Goal: Answer question/provide support: Share knowledge or assist other users

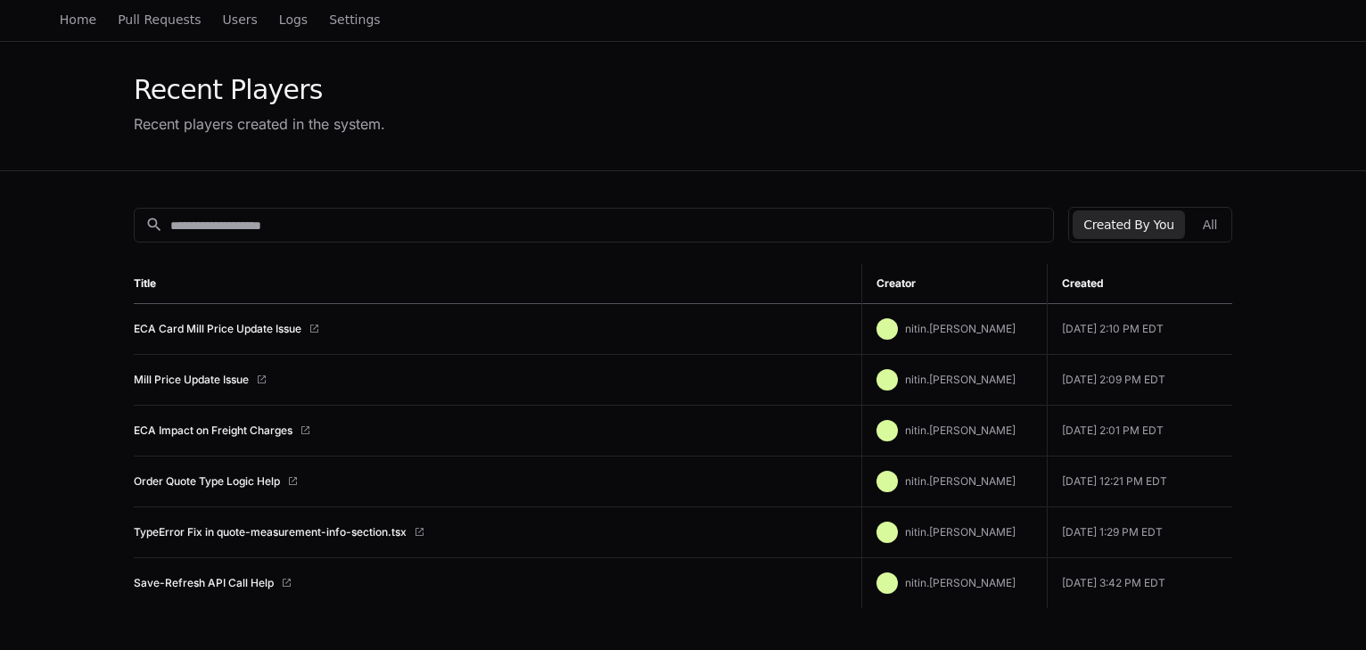
scroll to position [143, 0]
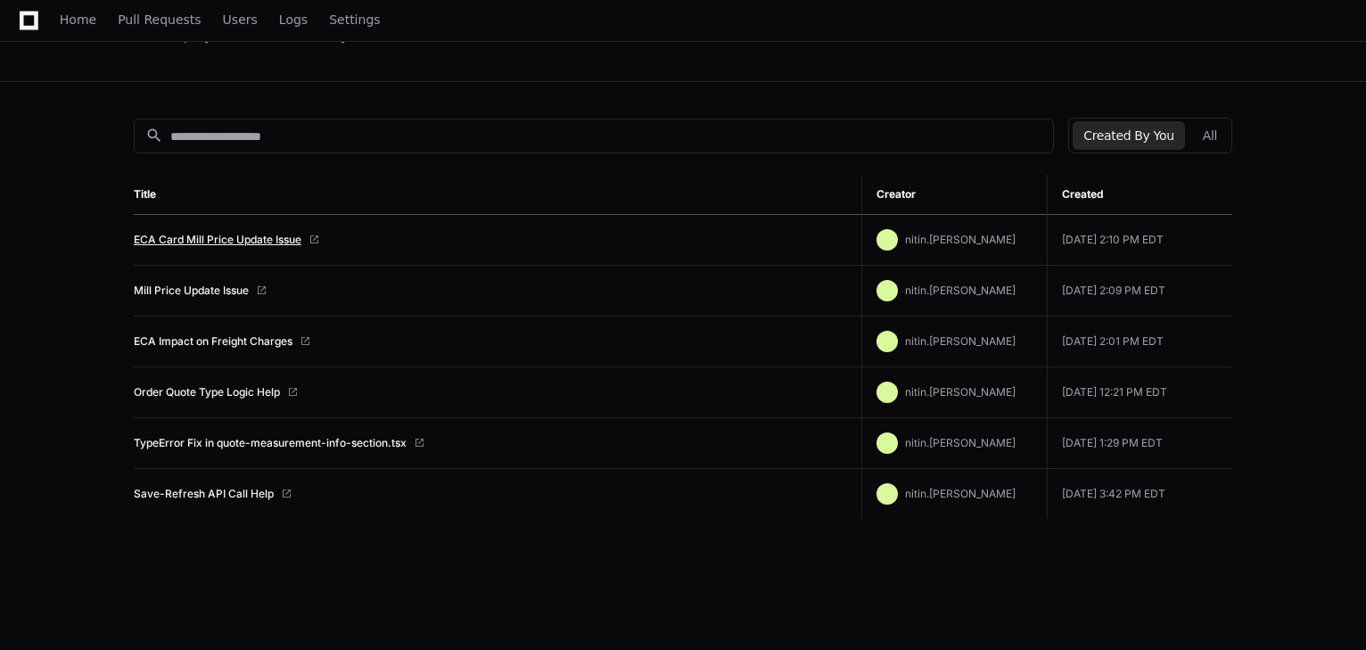
click at [225, 235] on link "ECA Card Mill Price Update Issue" at bounding box center [218, 240] width 168 height 14
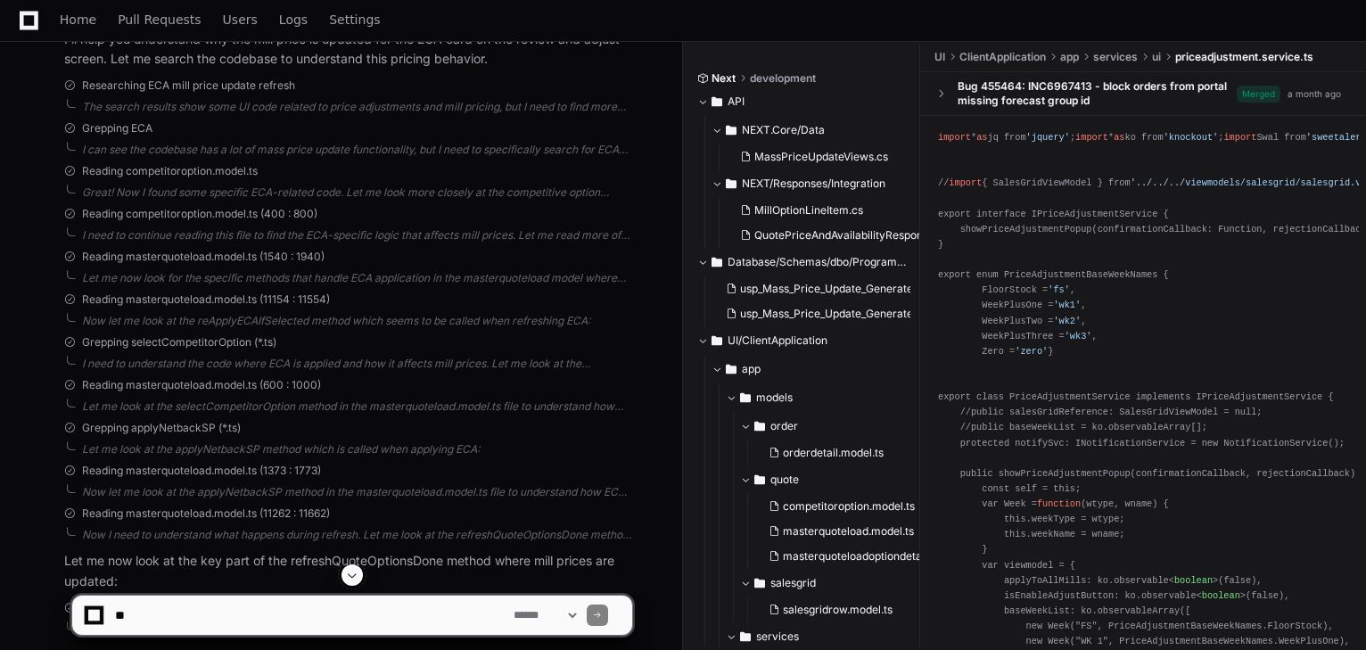
click at [359, 573] on span at bounding box center [352, 575] width 14 height 14
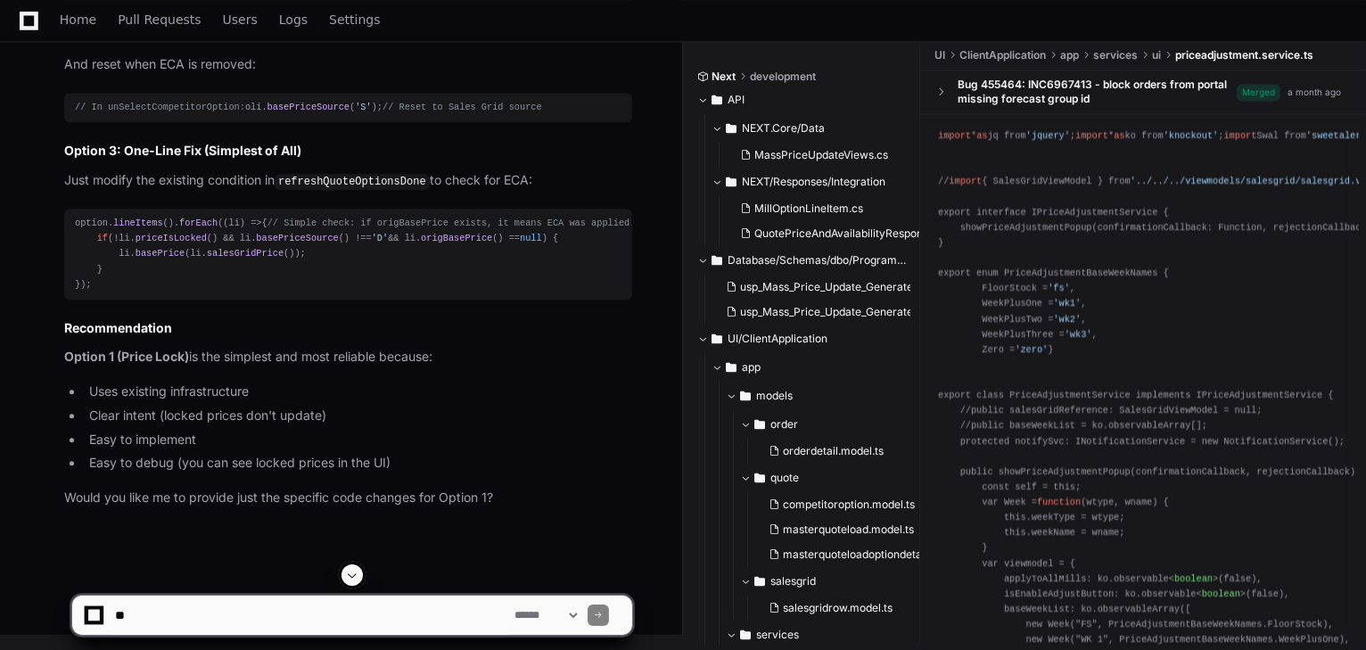
scroll to position [17273, 0]
drag, startPoint x: 153, startPoint y: 154, endPoint x: 206, endPoint y: 154, distance: 52.6
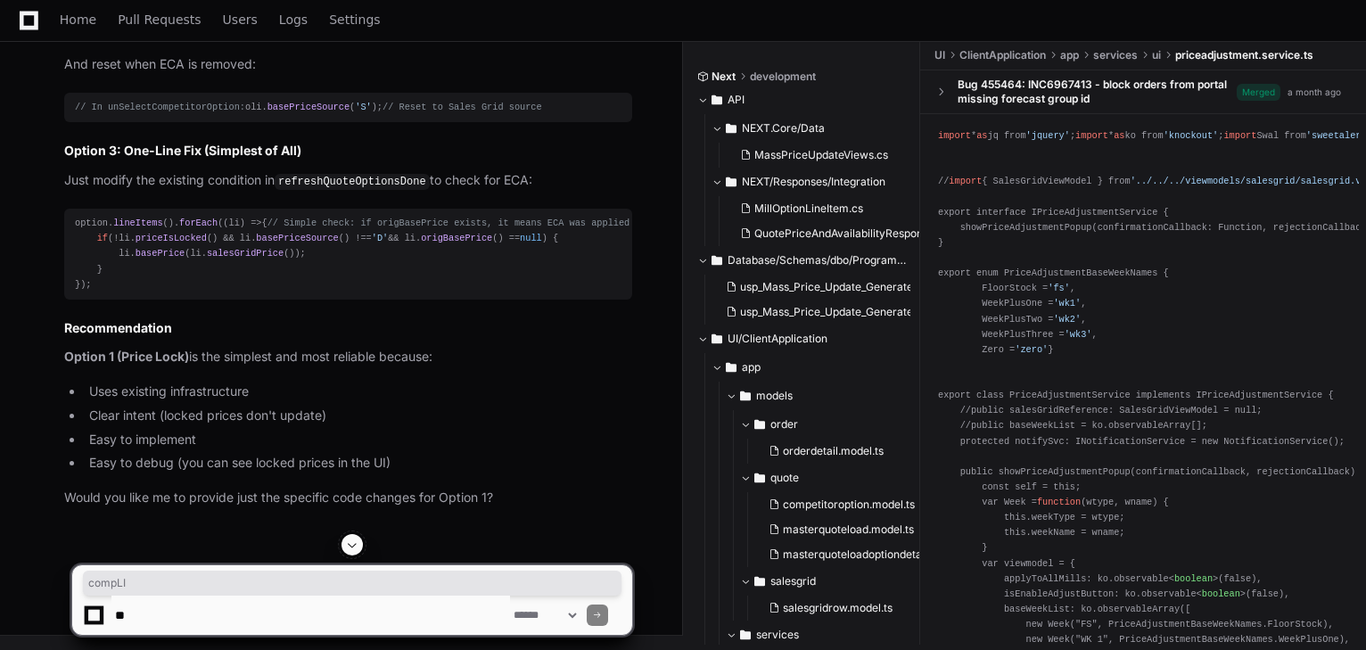
drag, startPoint x: 206, startPoint y: 154, endPoint x: 224, endPoint y: 155, distance: 17.9
drag, startPoint x: 226, startPoint y: 155, endPoint x: 271, endPoint y: 156, distance: 44.6
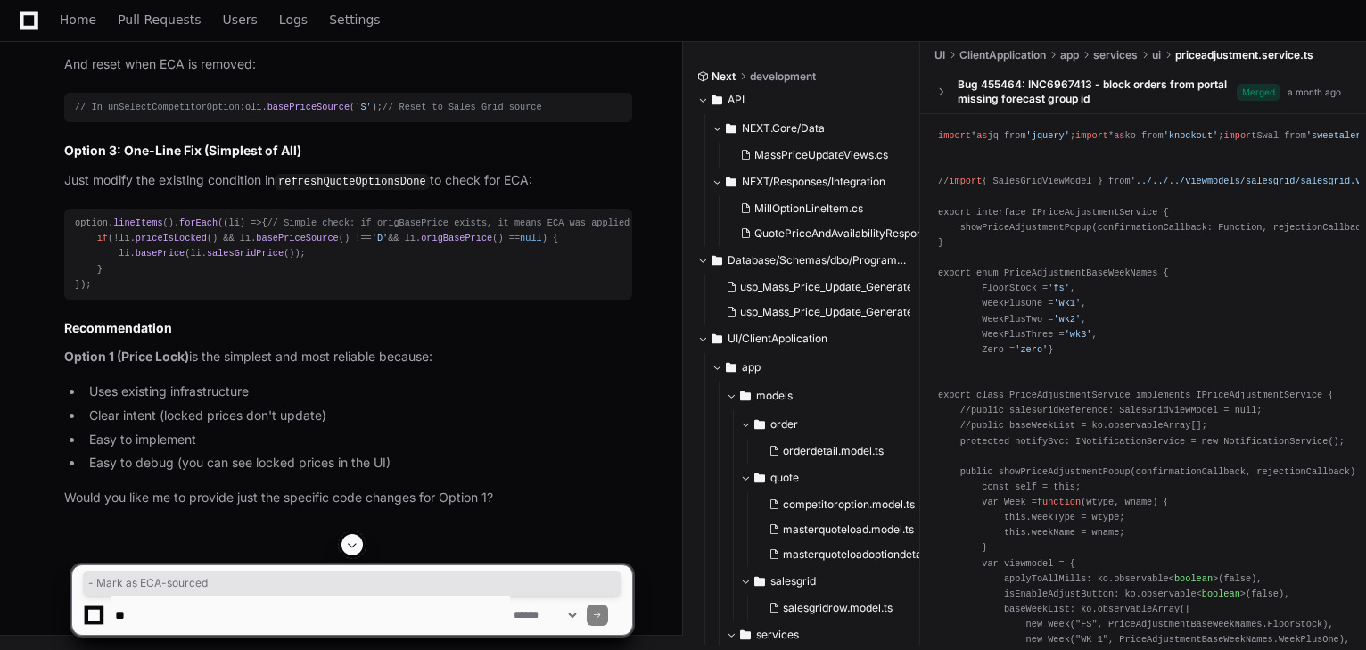
drag, startPoint x: 232, startPoint y: 173, endPoint x: 340, endPoint y: 174, distance: 107.9
drag, startPoint x: 72, startPoint y: 155, endPoint x: 139, endPoint y: 158, distance: 66.9
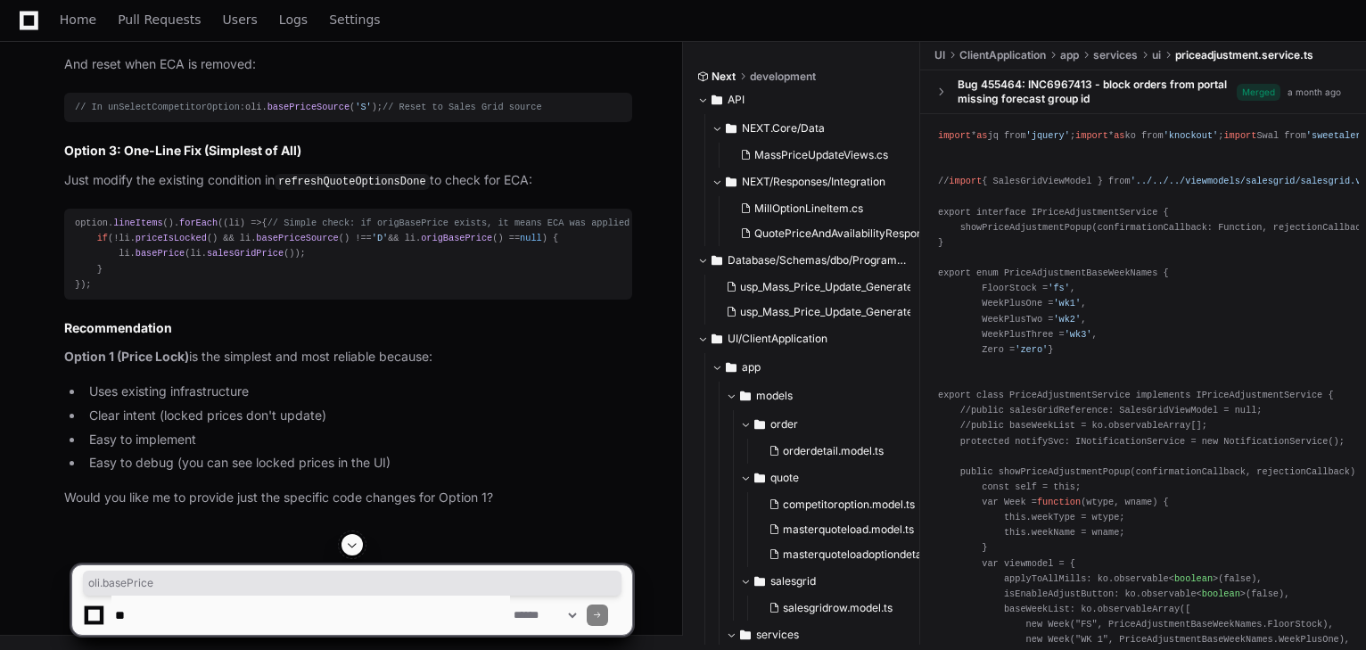
copy span "matchECAPriceForOptions"
drag, startPoint x: 392, startPoint y: 304, endPoint x: 493, endPoint y: 304, distance: 100.8
click at [493, 30] on div "// In refreshQuoteOptionsDone method: option. lineItems (). forEach ( ( li ) =>…" at bounding box center [348, 0] width 547 height 62
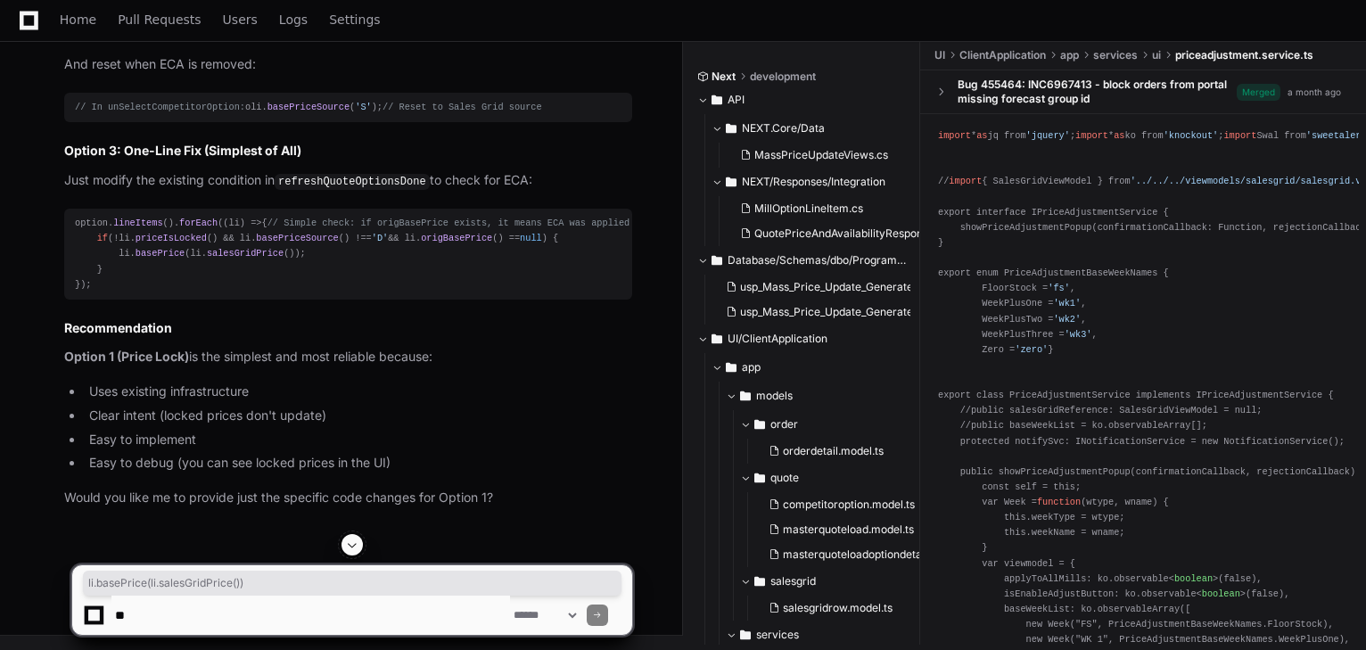
drag, startPoint x: 115, startPoint y: 317, endPoint x: 284, endPoint y: 321, distance: 168.6
click at [284, 30] on div "// In refreshQuoteOptionsDone method: option. lineItems (). forEach ( ( li ) =>…" at bounding box center [348, 0] width 547 height 62
copy div "li. basePrice (li. salesGridPrice ())"
drag, startPoint x: 377, startPoint y: 300, endPoint x: 531, endPoint y: 303, distance: 154.3
click at [531, 30] on div "// In refreshQuoteOptionsDone method: option. lineItems (). forEach ( ( li ) =>…" at bounding box center [348, 0] width 547 height 62
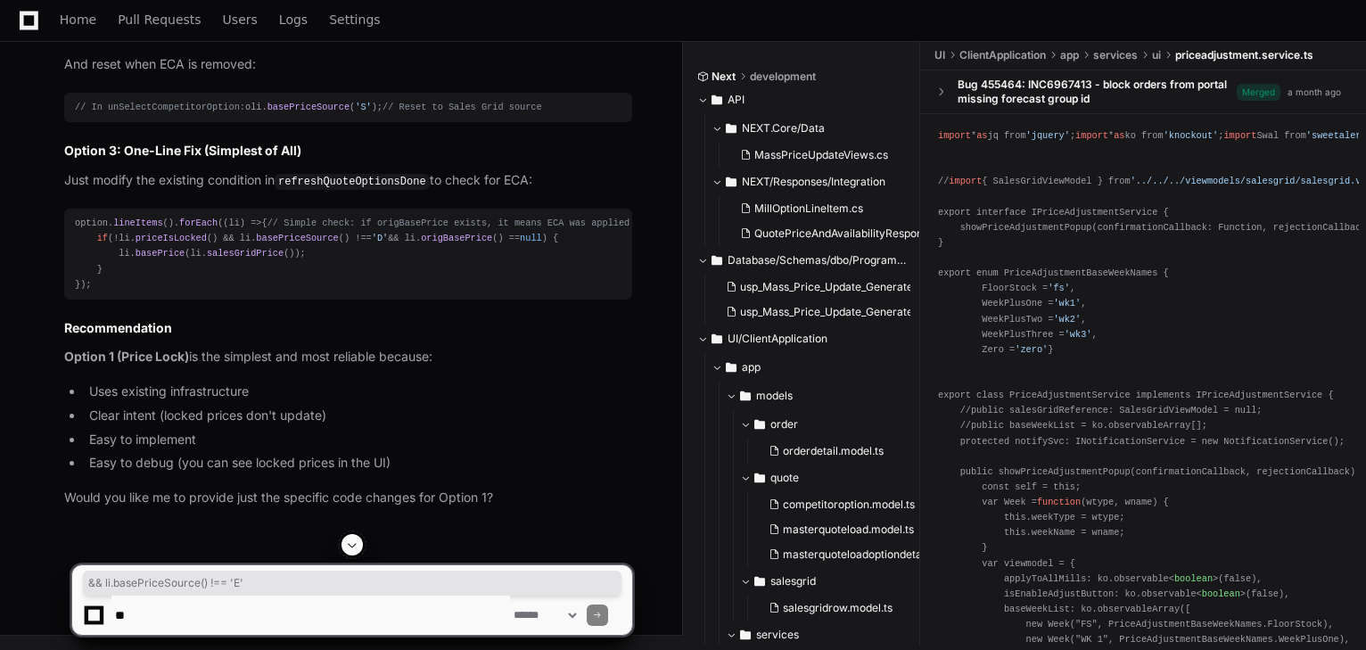
copy div "&& li. basePriceSource () !== 'E'"
click at [424, 75] on p "And reset when ECA is removed:" at bounding box center [348, 64] width 568 height 21
drag, startPoint x: 107, startPoint y: 391, endPoint x: 251, endPoint y: 389, distance: 144.5
click at [240, 75] on p "And reset when ECA is removed:" at bounding box center [348, 64] width 568 height 21
click at [289, 75] on p "And reset when ECA is removed:" at bounding box center [348, 64] width 568 height 21
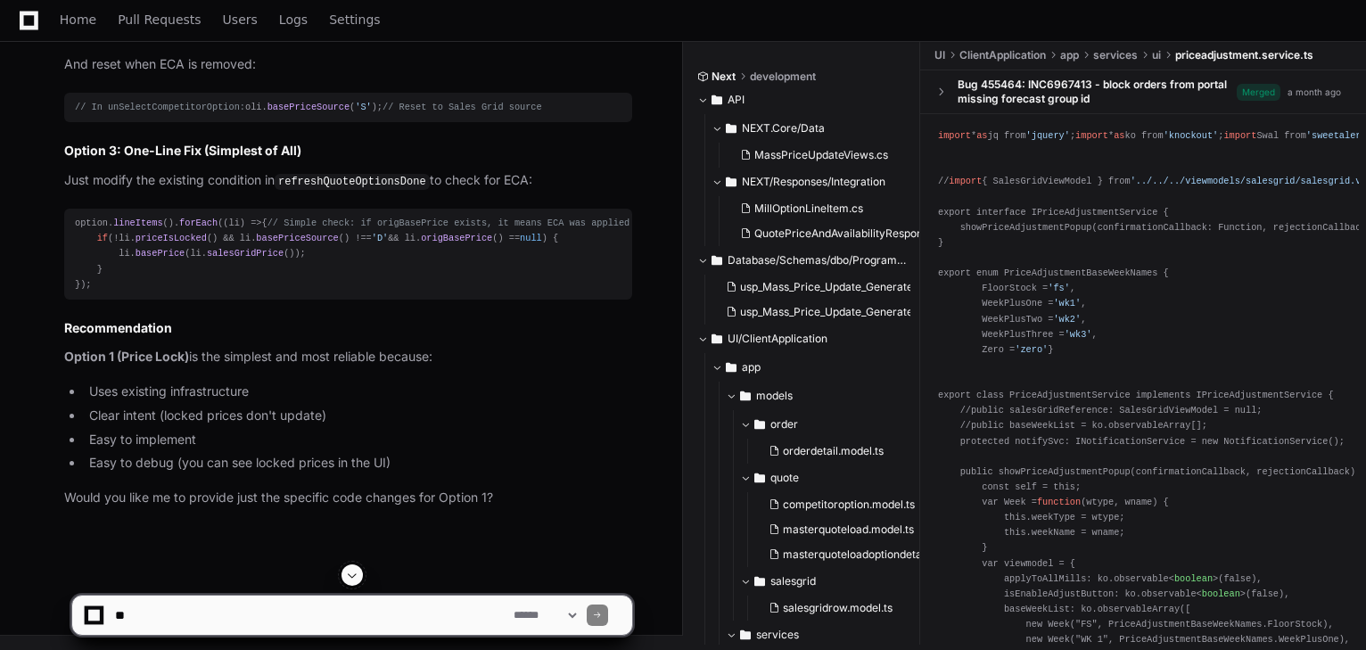
scroll to position [17345, 0]
click at [133, 112] on span "// In unSelectCompetitorOption:" at bounding box center [160, 107] width 170 height 11
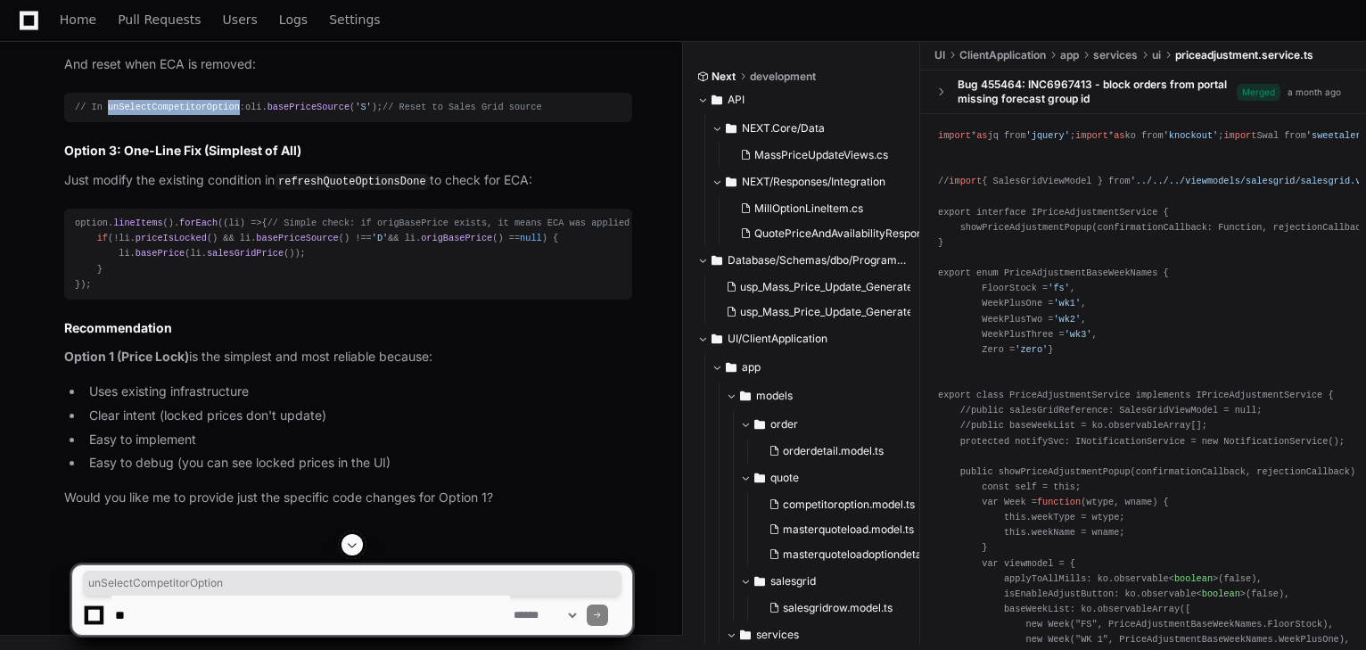
copy span "unSelectCompetitorOption"
click at [137, 112] on span "// In unSelectCompetitorOption:" at bounding box center [160, 107] width 170 height 11
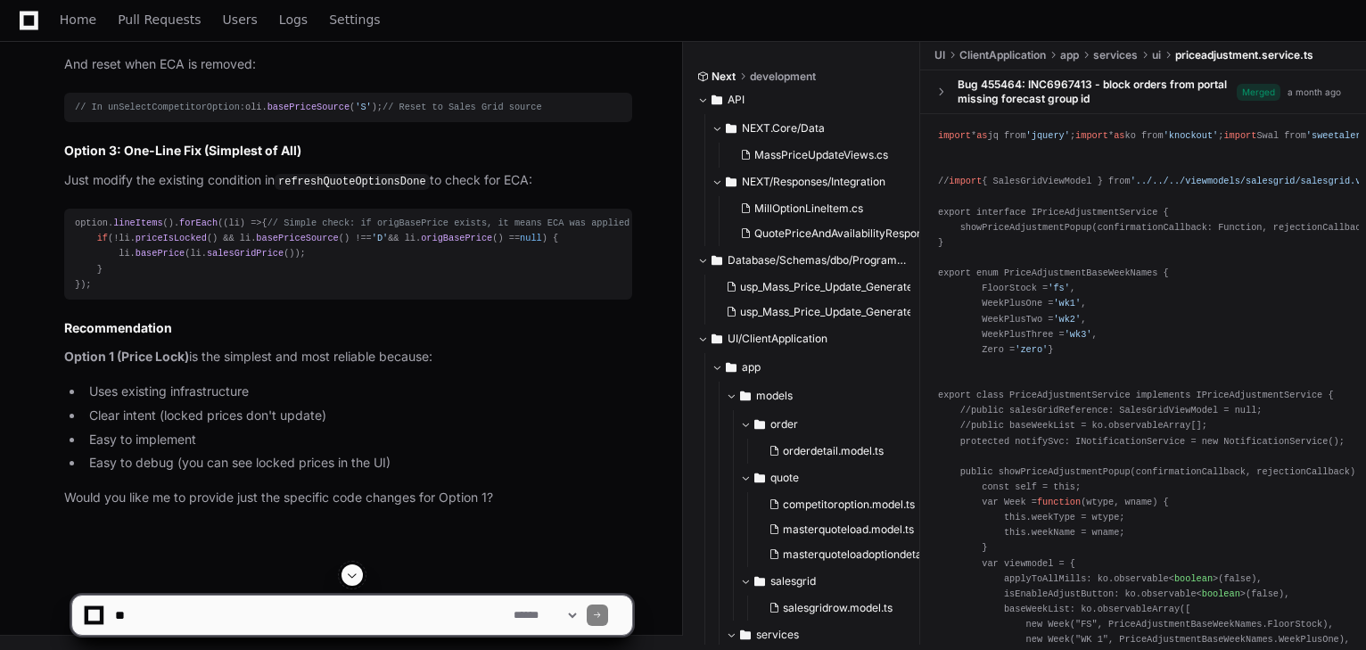
scroll to position [17487, 0]
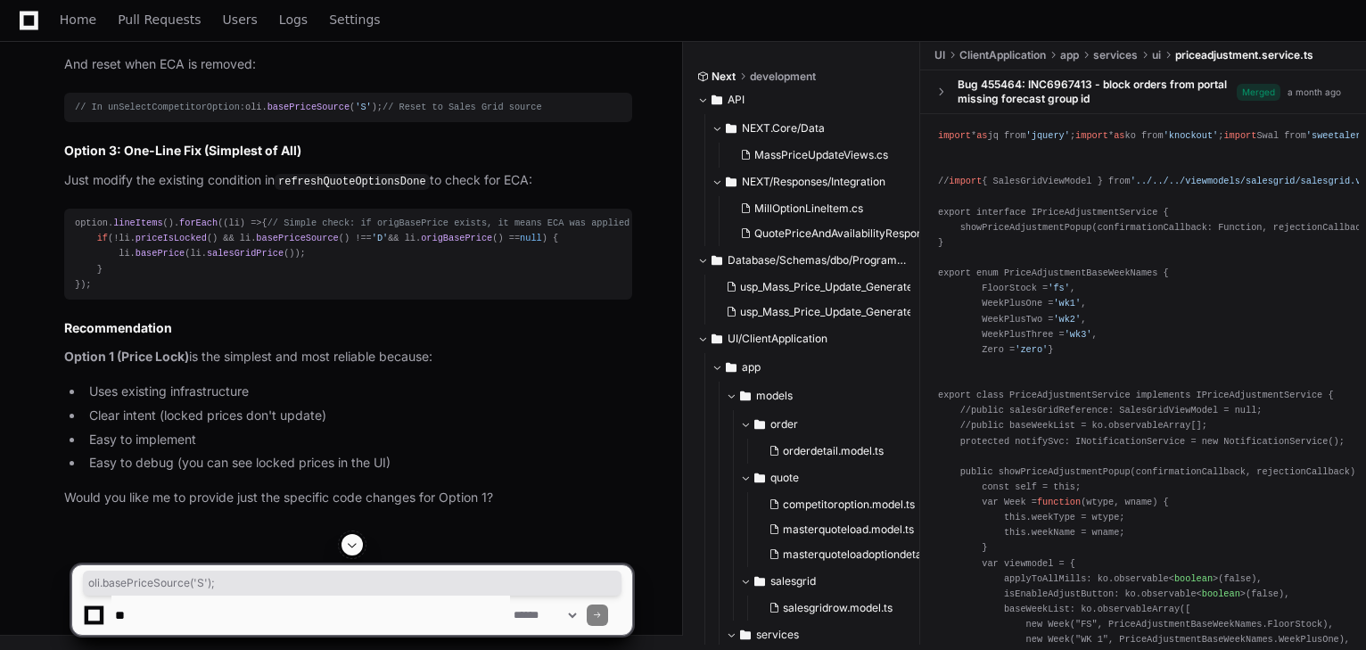
drag, startPoint x: 70, startPoint y: 232, endPoint x: 203, endPoint y: 235, distance: 133.8
click at [203, 122] on pre "// In unSelectCompetitorOption: oli. basePriceSource ( 'S' ); // Reset to Sales…" at bounding box center [348, 107] width 568 height 29
copy div "oli. basePriceSource ( 'S' );"
click at [435, 606] on textarea at bounding box center [310, 615] width 399 height 39
paste textarea "**********"
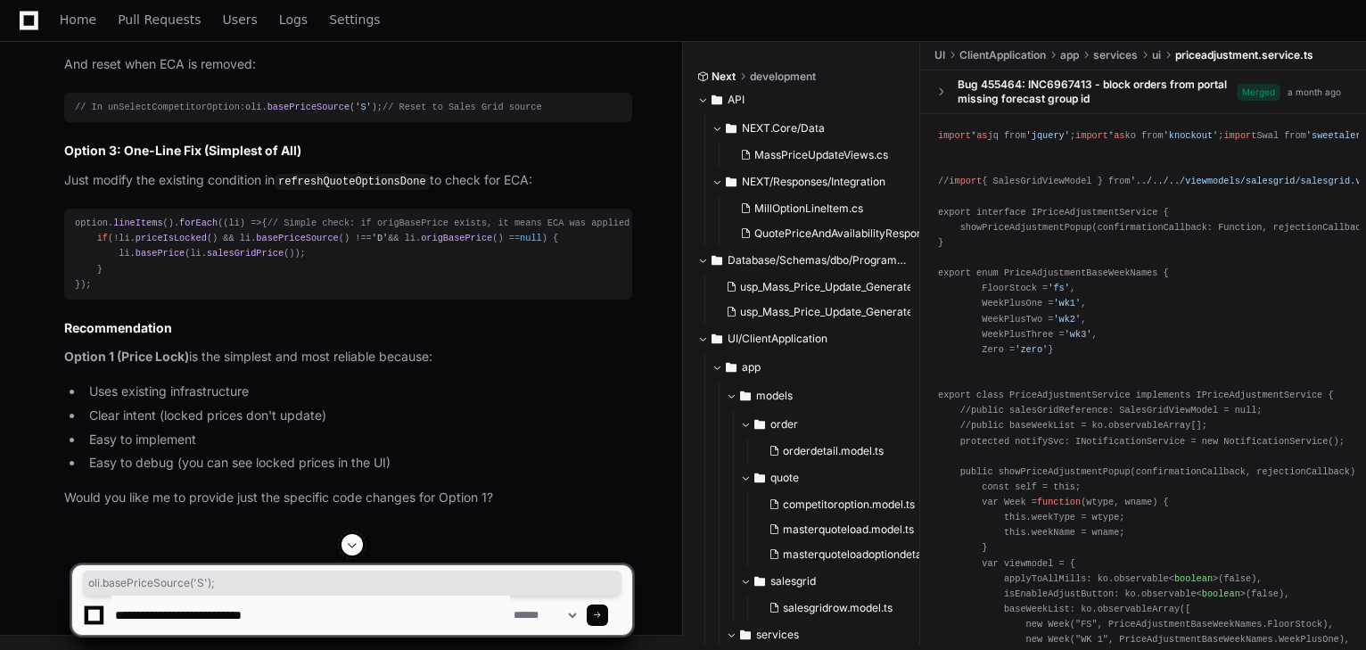
type textarea "**********"
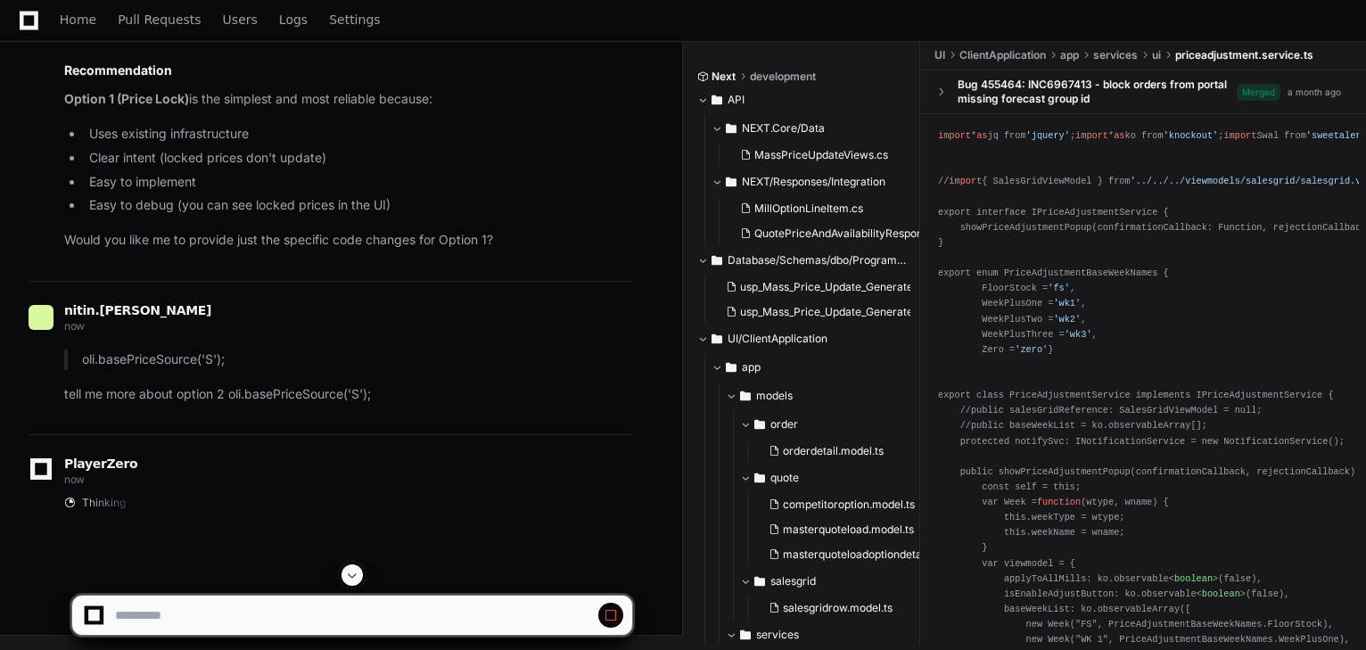
click at [350, 569] on span at bounding box center [352, 575] width 14 height 14
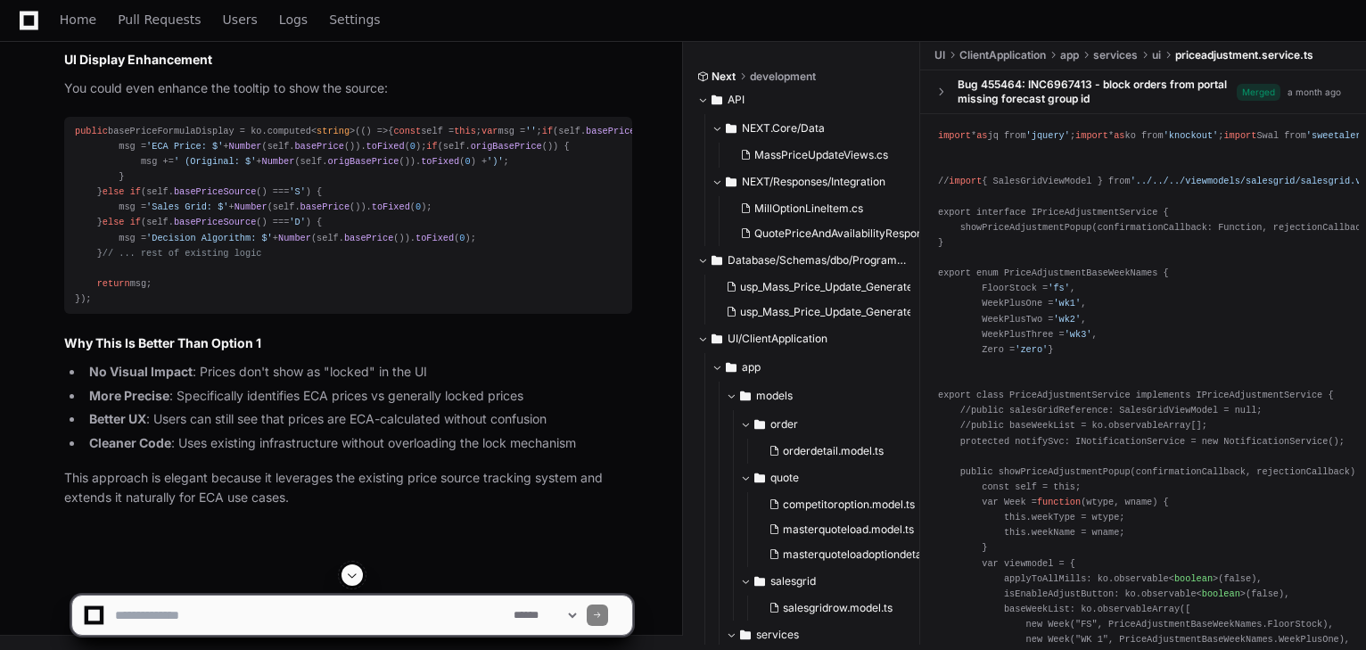
scroll to position [18899, 0]
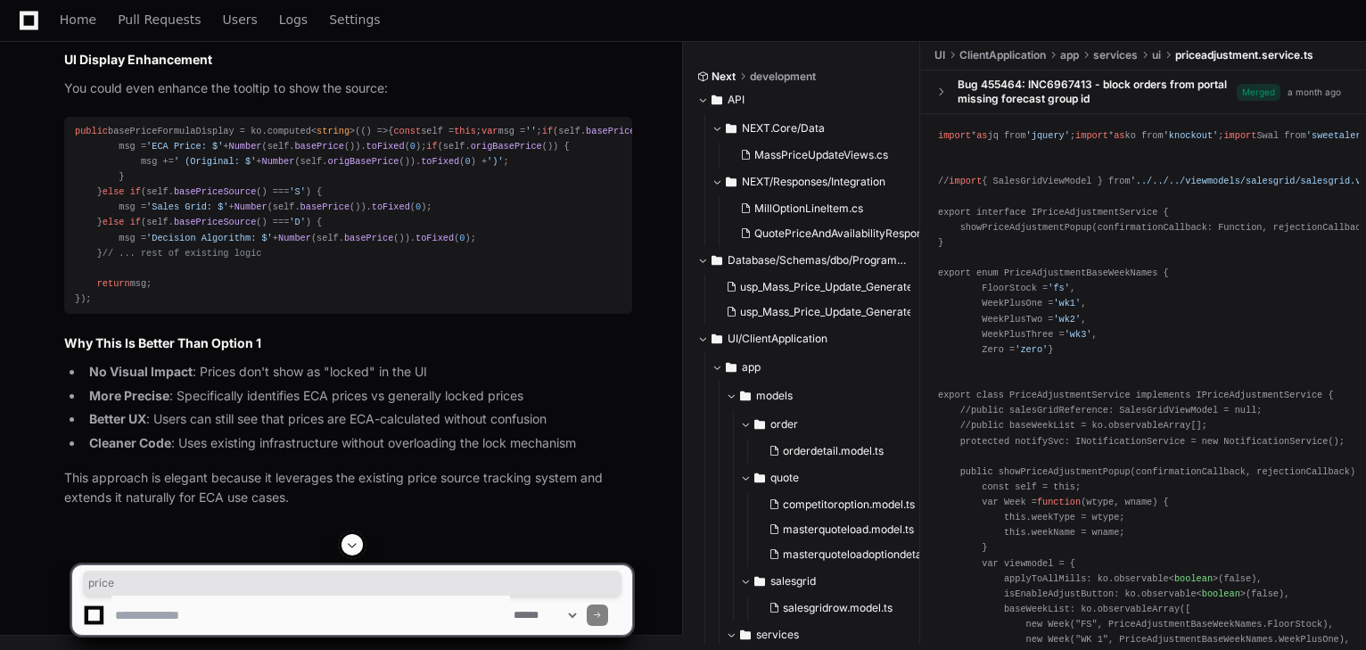
drag, startPoint x: 221, startPoint y: 136, endPoint x: 338, endPoint y: 134, distance: 116.8
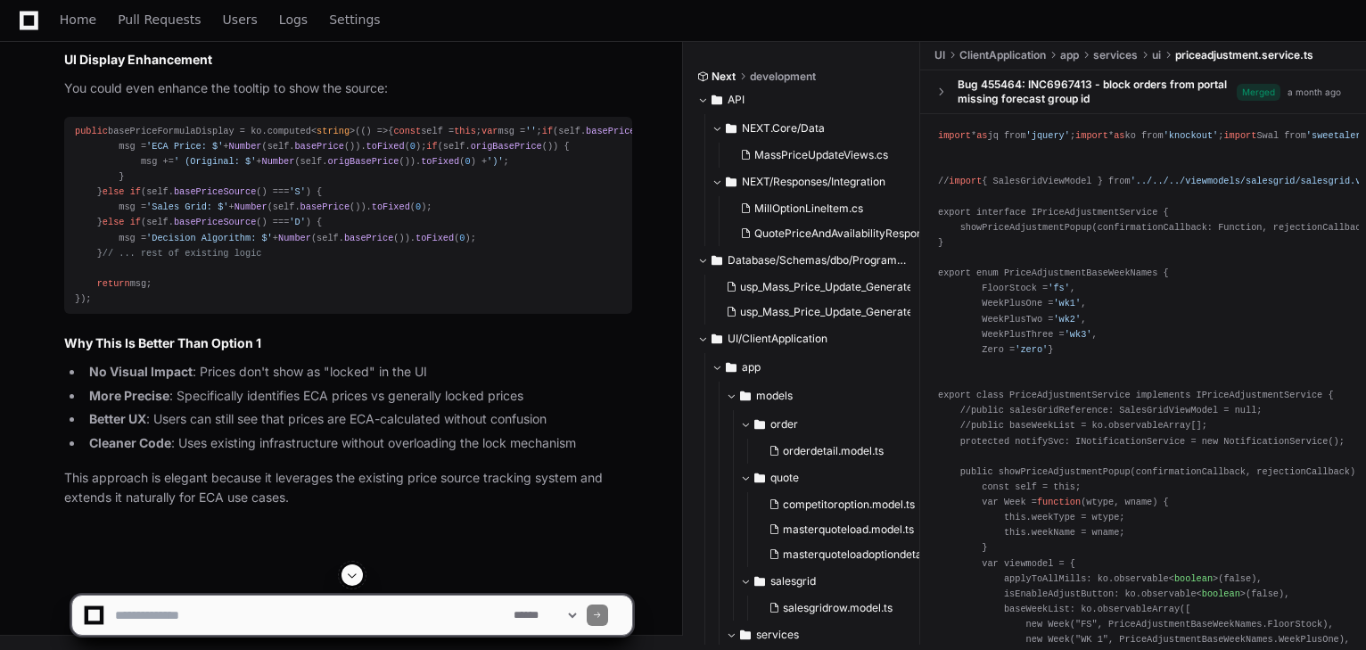
scroll to position [18970, 0]
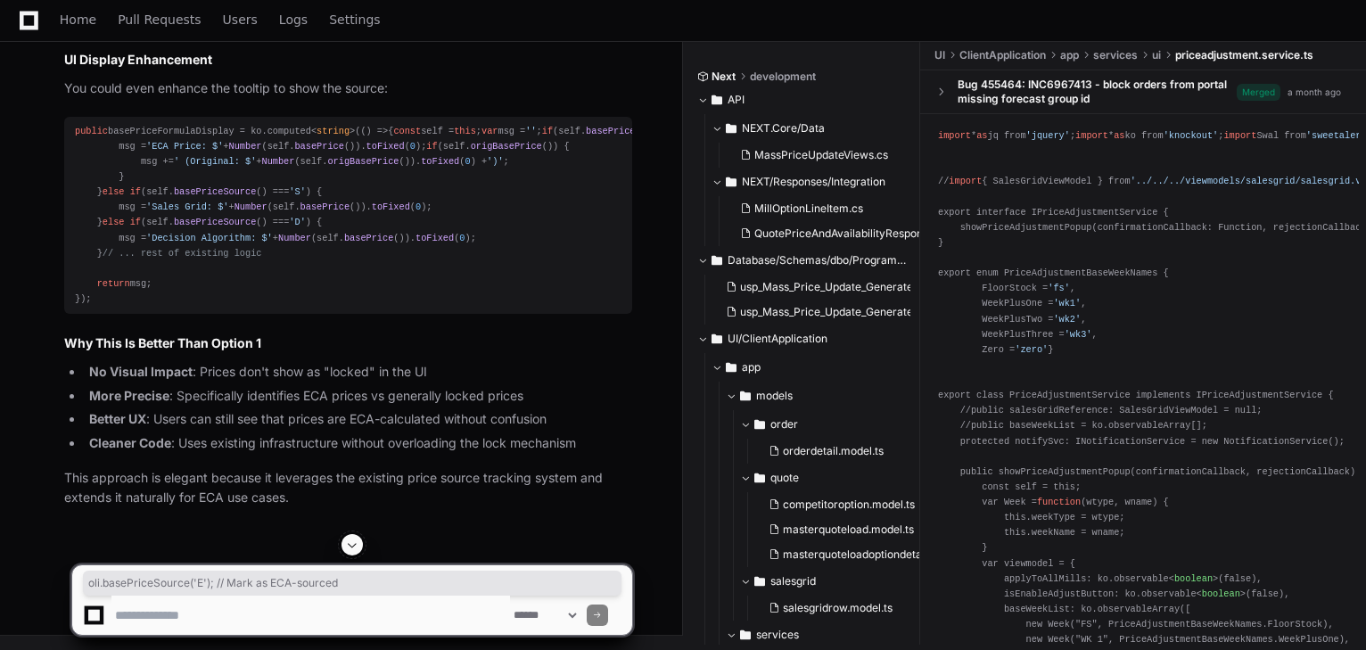
drag, startPoint x: 287, startPoint y: 401, endPoint x: 467, endPoint y: 399, distance: 180.1
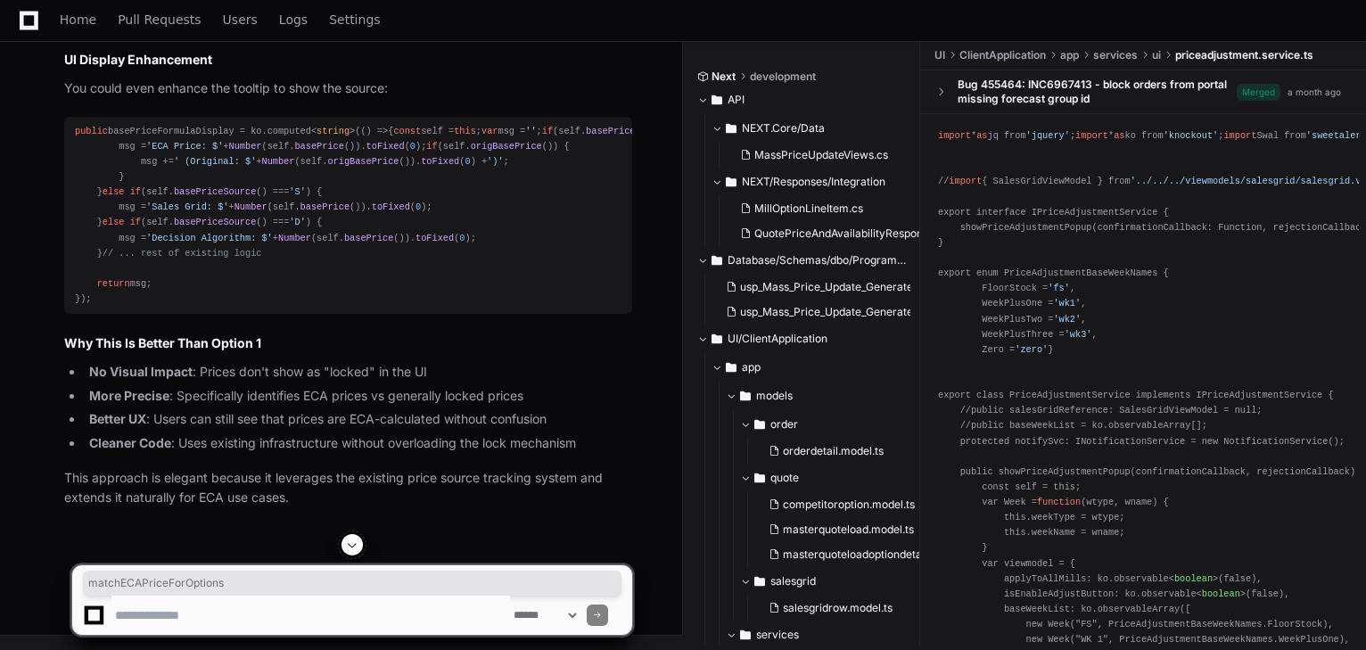
copy span "matchECAPriceForOptions"
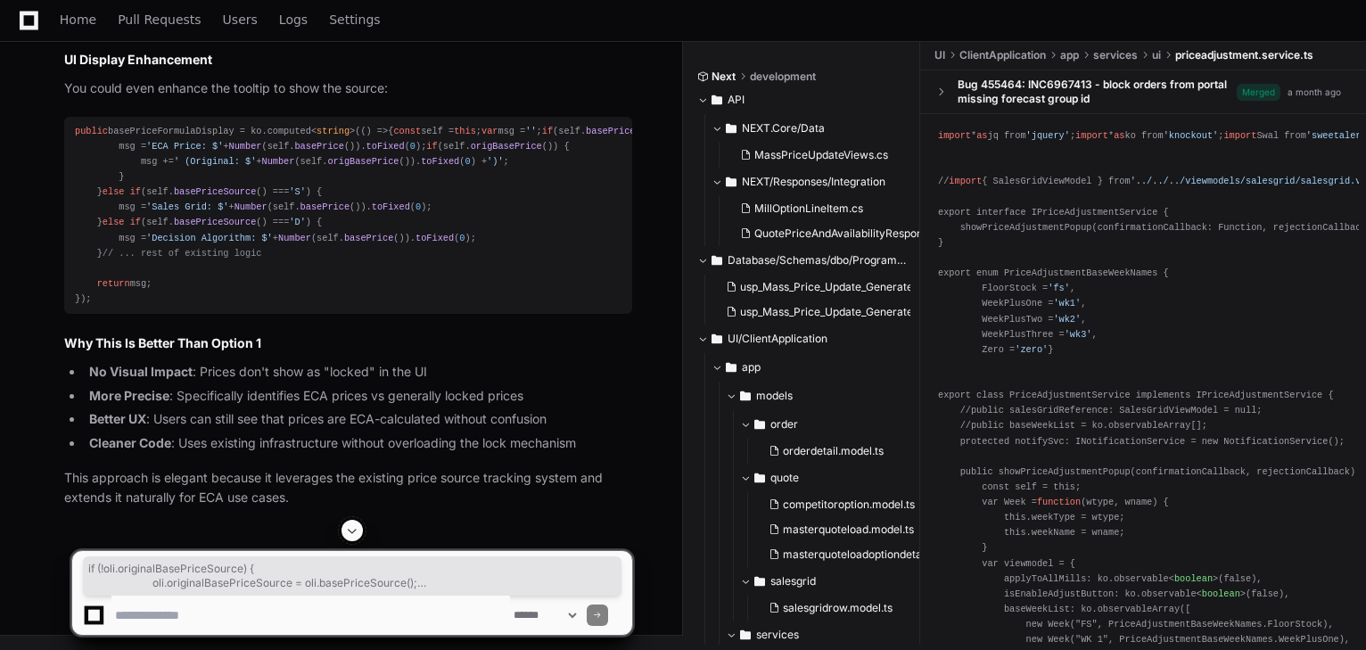
drag, startPoint x: 175, startPoint y: 324, endPoint x: 193, endPoint y: 350, distance: 31.9
copy div "if (!oli. originalBasePriceSource ) { oli. originalBasePriceSource = oli. baseP…"
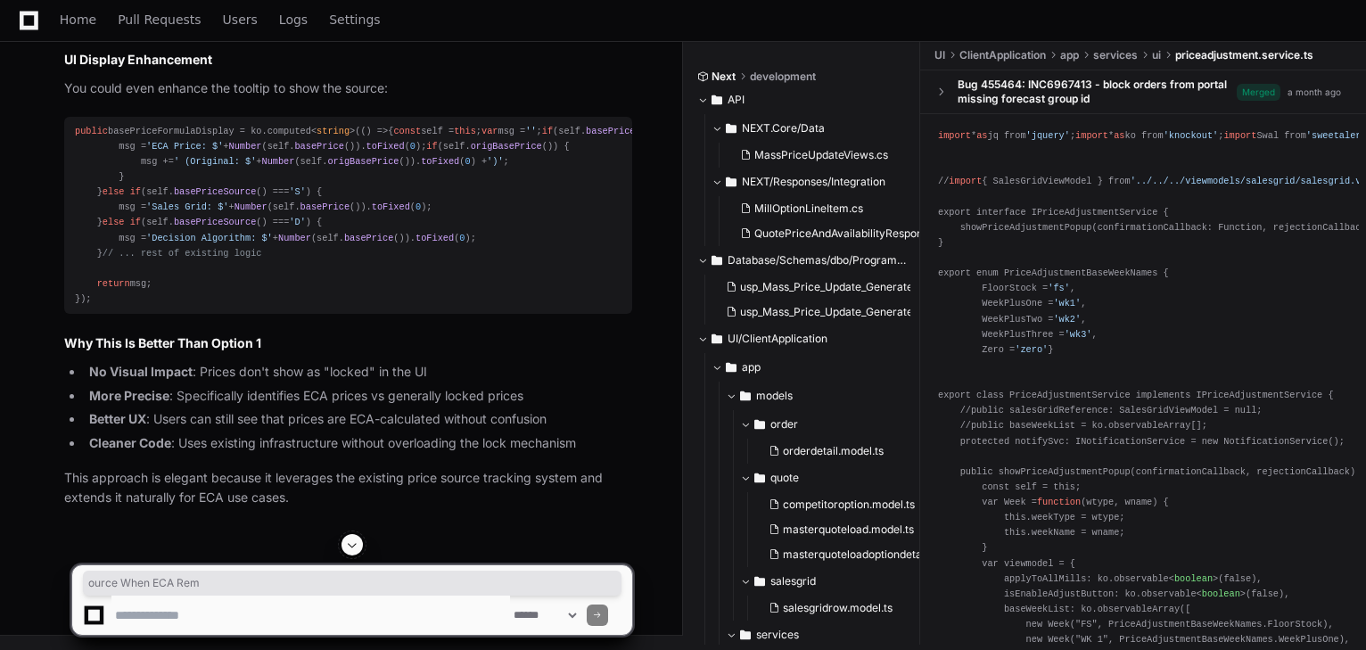
drag, startPoint x: 218, startPoint y: 224, endPoint x: 410, endPoint y: 224, distance: 192.6
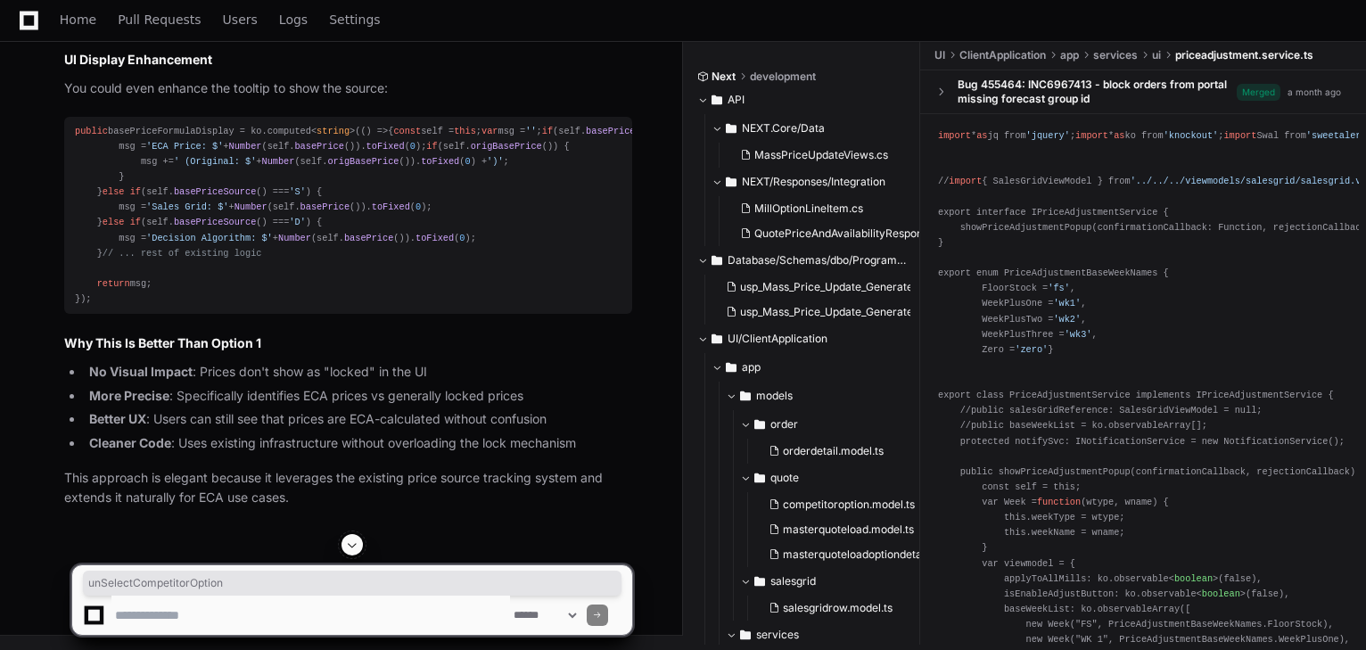
copy span "unSelectCompetitorOption"
drag, startPoint x: 154, startPoint y: 200, endPoint x: 318, endPoint y: 200, distance: 164.1
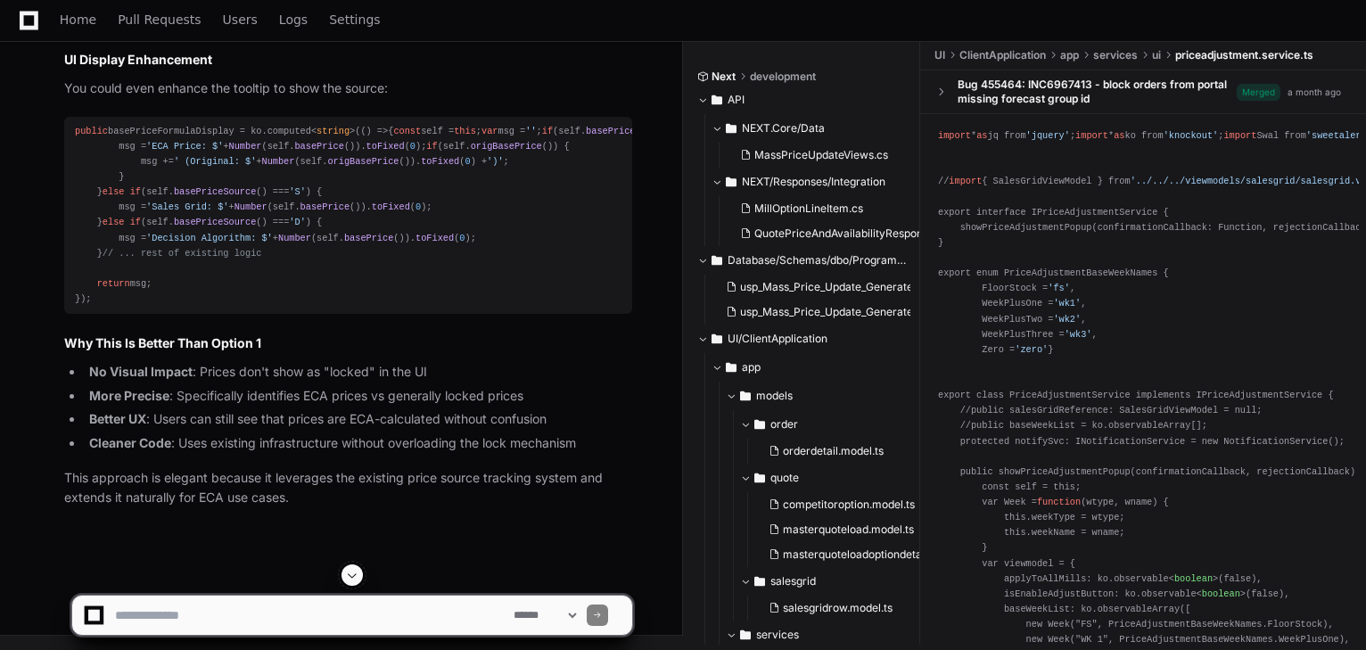
scroll to position [19826, 0]
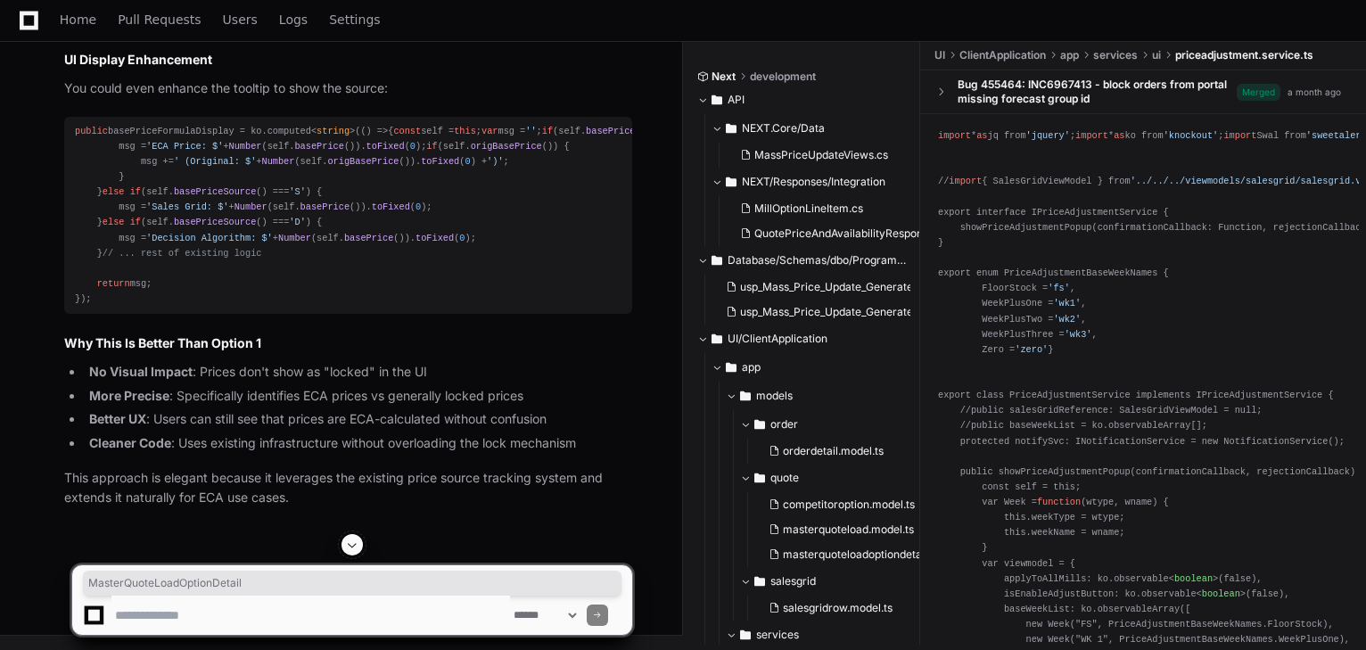
copy code "MasterQuoteLoadOptionDetail"
drag, startPoint x: 72, startPoint y: 405, endPoint x: 325, endPoint y: 403, distance: 252.3
copy div "public originalBasePriceSource : string = null ;"
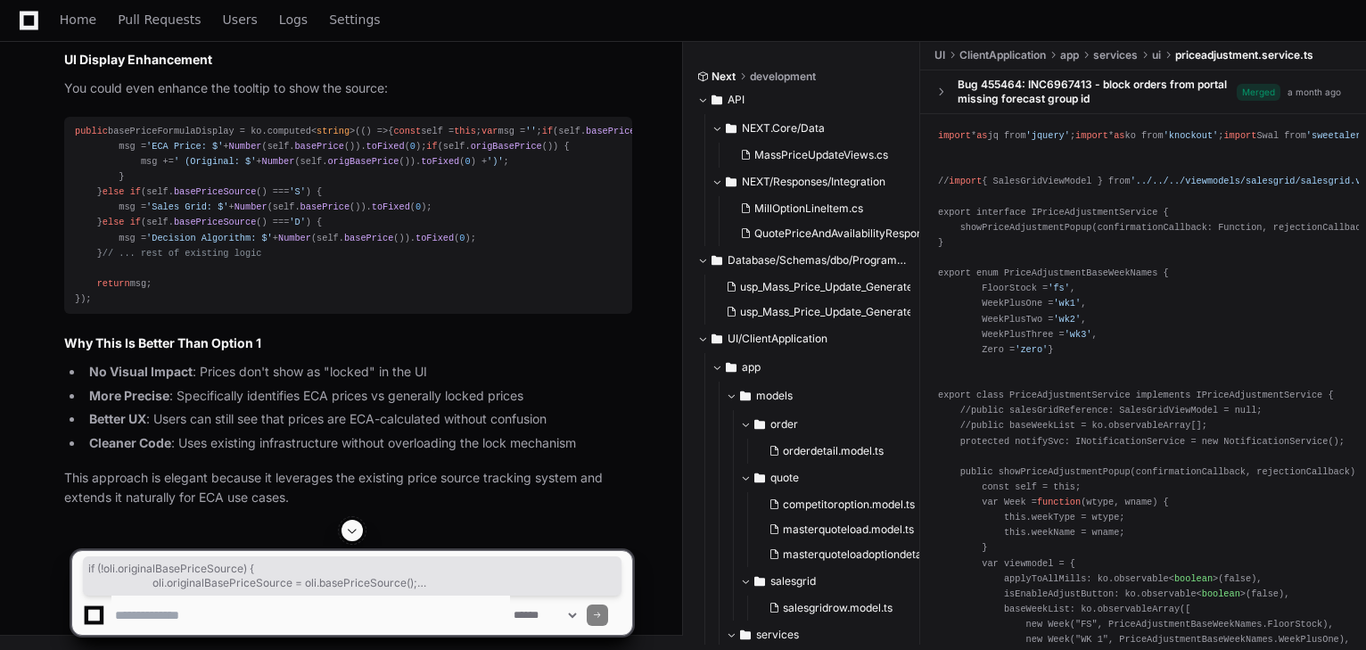
drag, startPoint x: 175, startPoint y: 325, endPoint x: 210, endPoint y: 351, distance: 43.9
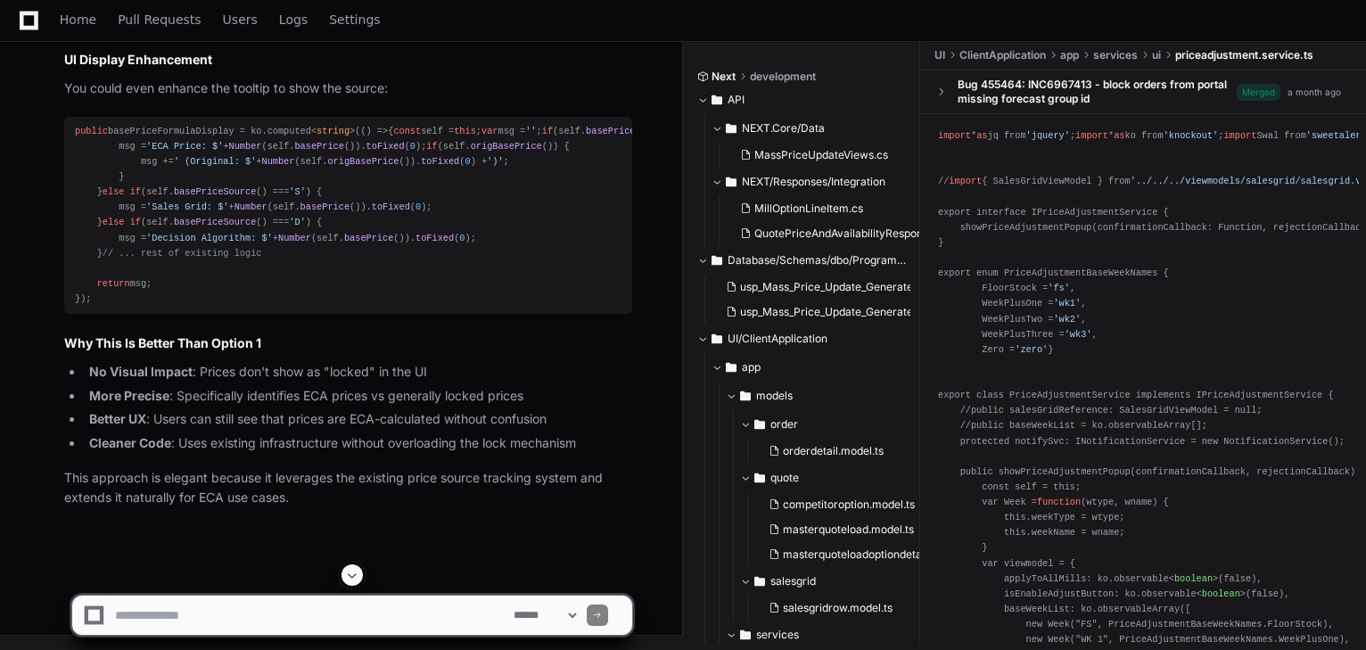
scroll to position [19398, 0]
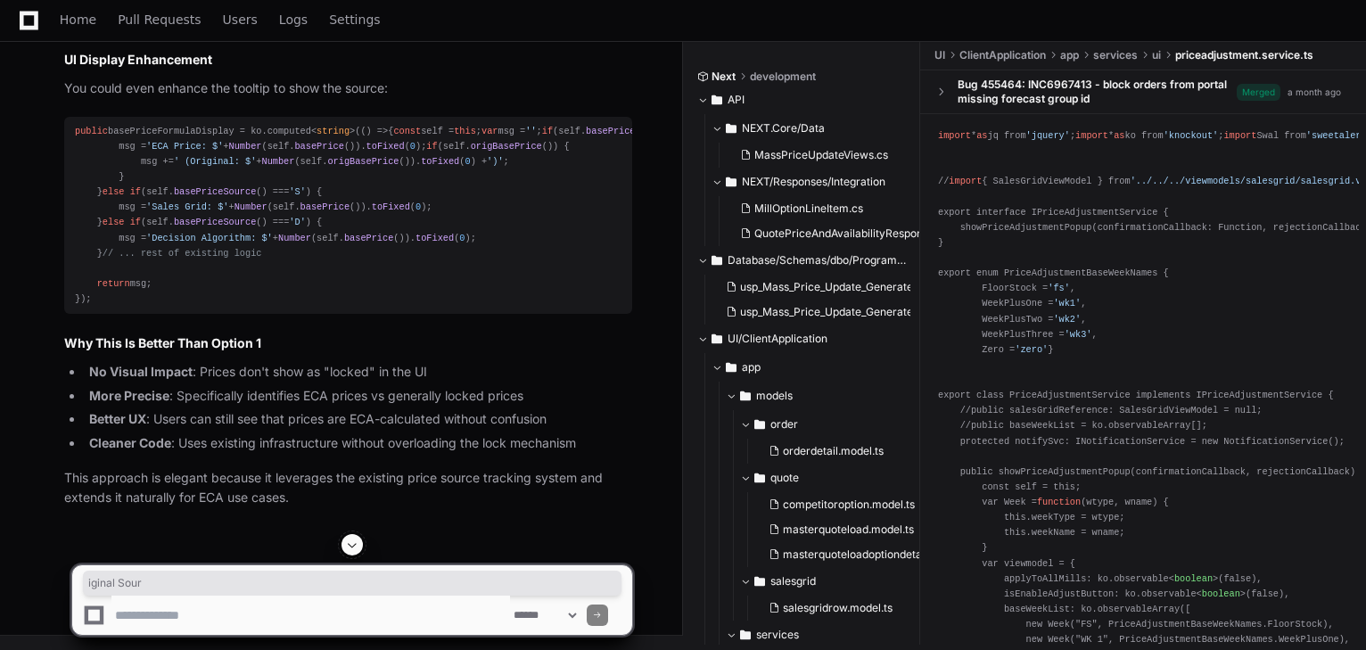
drag, startPoint x: 176, startPoint y: 292, endPoint x: 372, endPoint y: 301, distance: 196.4
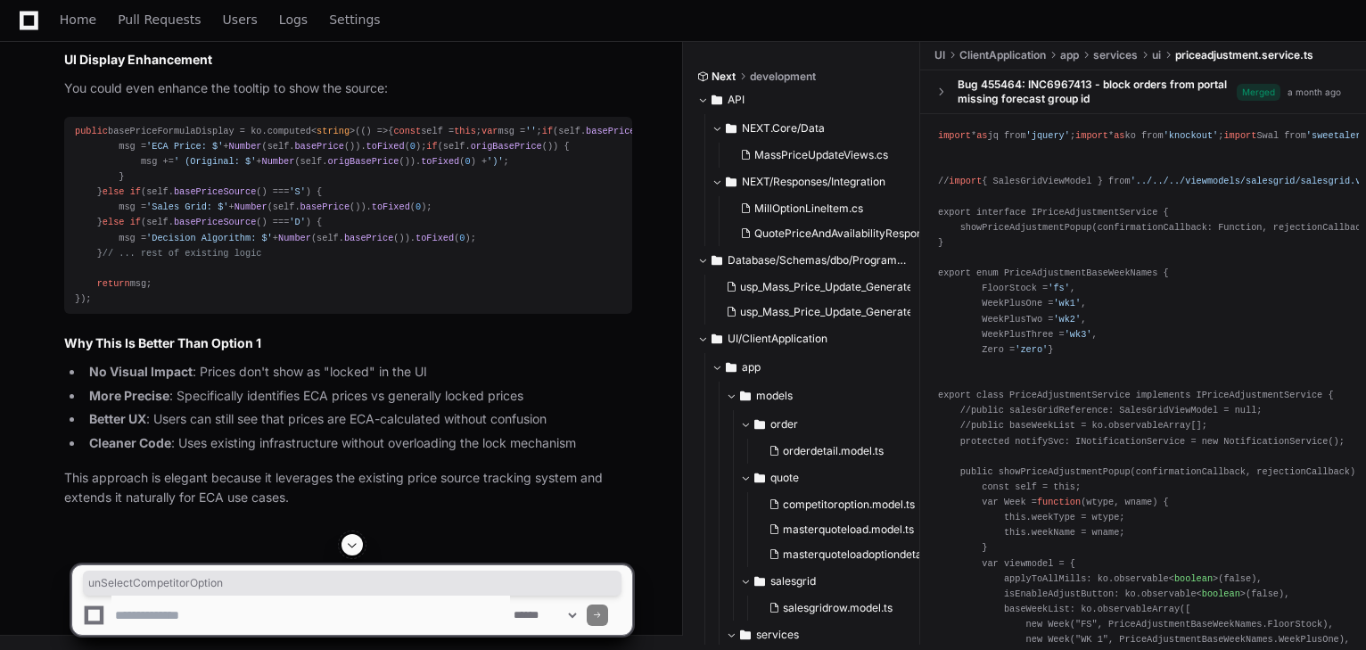
scroll to position [19612, 0]
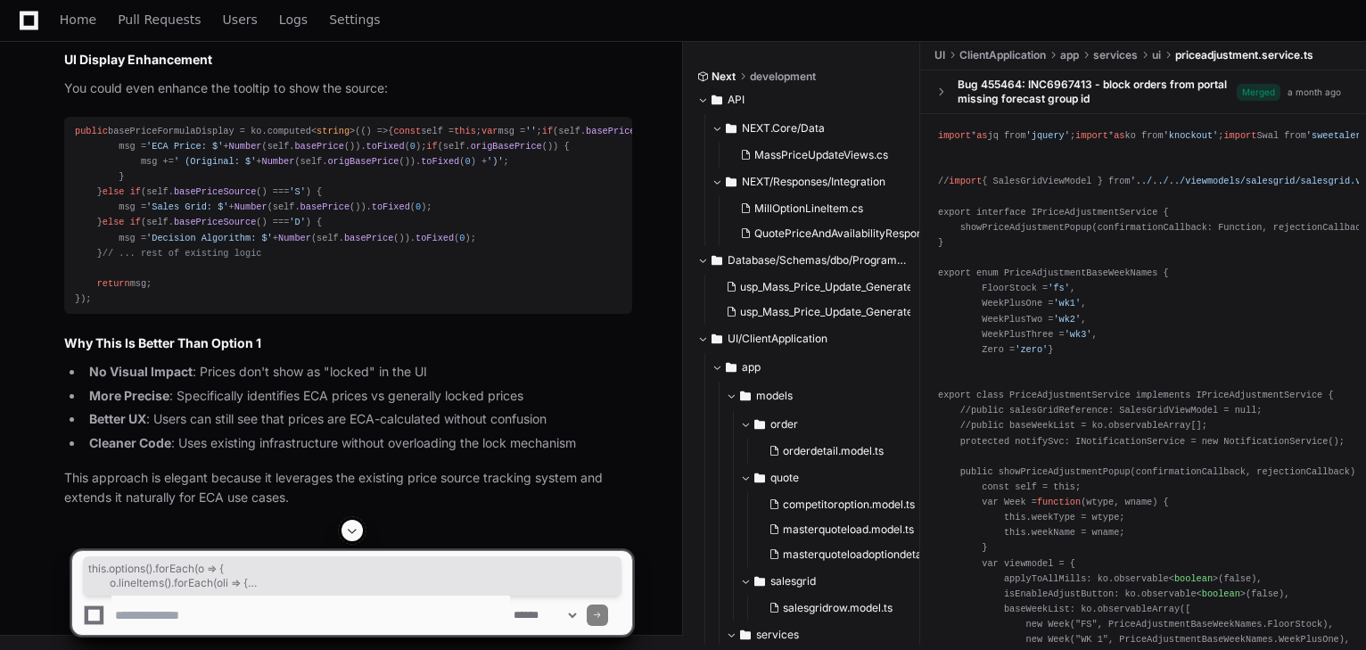
drag, startPoint x: 94, startPoint y: 212, endPoint x: 128, endPoint y: 437, distance: 227.4
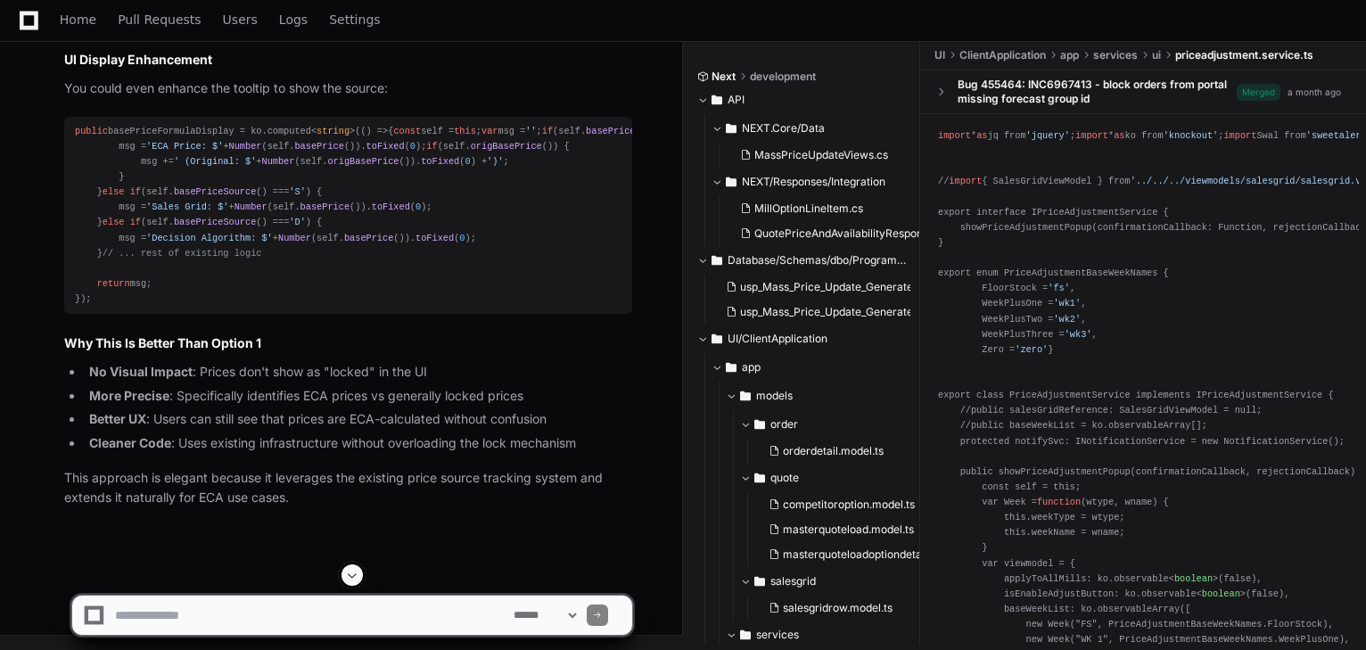
scroll to position [19327, 0]
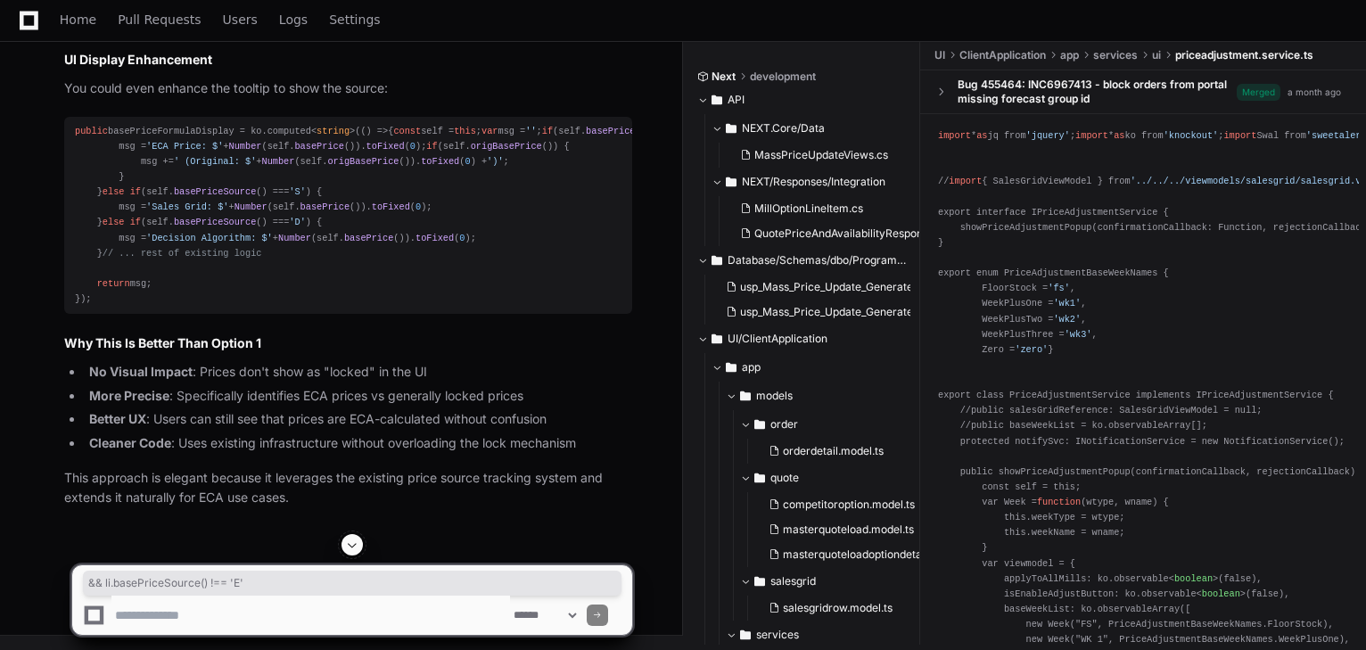
drag, startPoint x: 375, startPoint y: 277, endPoint x: 535, endPoint y: 278, distance: 160.5
